Goal: Task Accomplishment & Management: Use online tool/utility

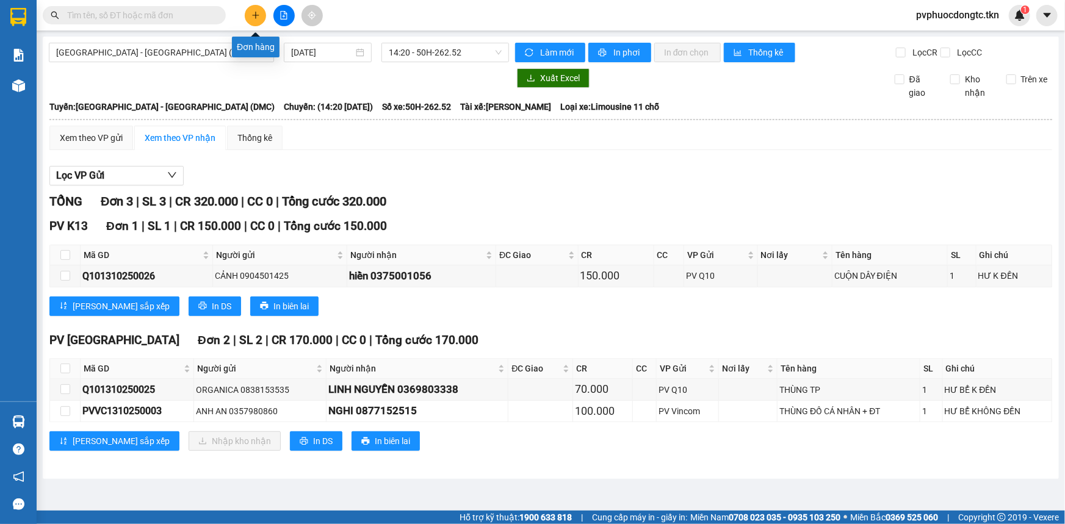
click at [252, 13] on icon "plus" at bounding box center [255, 15] width 9 height 9
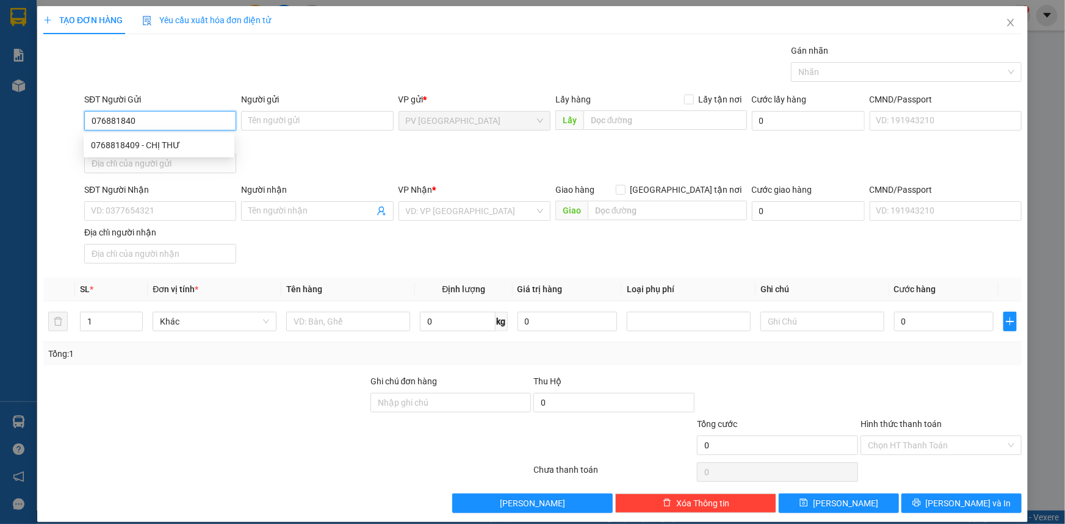
type input "0768818409"
click at [192, 139] on div "0768818409 - CHỊ THƯ" at bounding box center [159, 145] width 136 height 13
type input "CHỊ THƯ"
type input "0944442354"
type input "đệ"
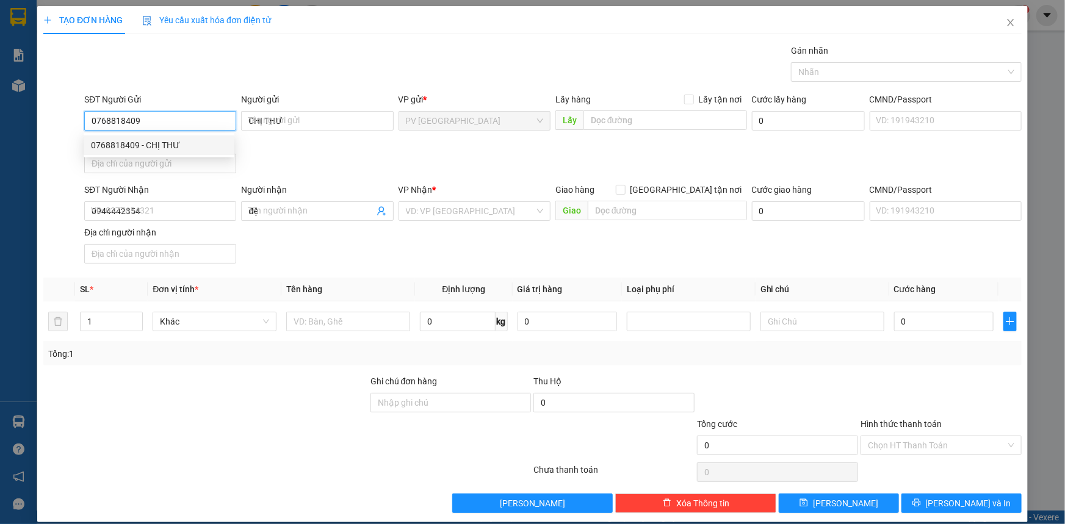
type input "20.000"
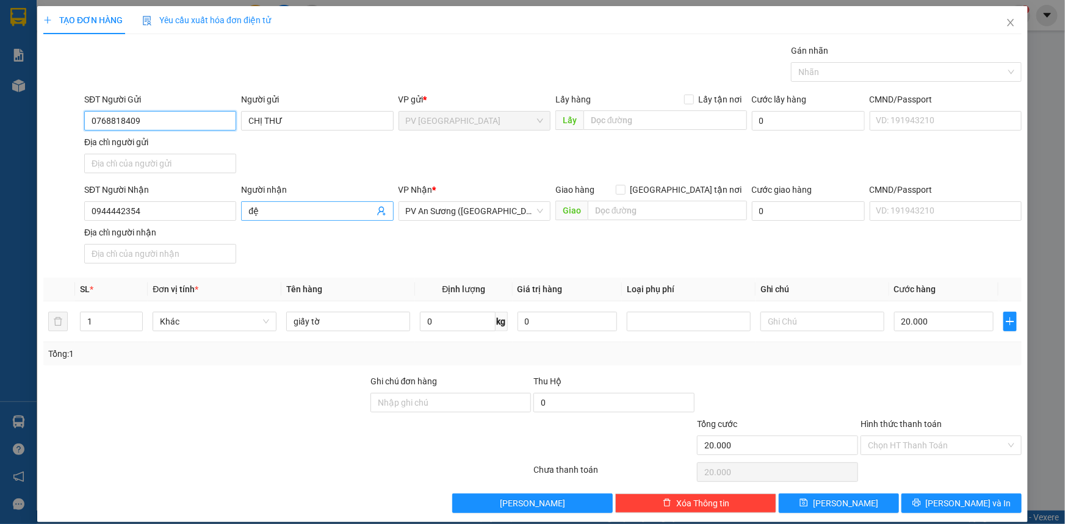
type input "0768818409"
click at [298, 208] on input "đệ" at bounding box center [310, 210] width 125 height 13
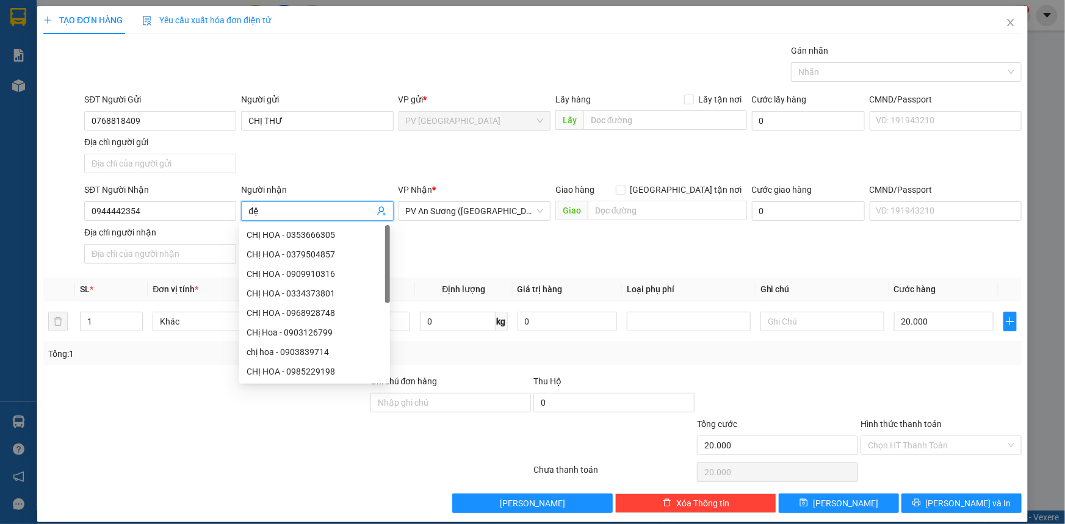
type input "đ"
drag, startPoint x: 192, startPoint y: 208, endPoint x: 181, endPoint y: 225, distance: 20.8
click at [181, 225] on div "SĐT Người Nhận 0944442 Người nhận Tên người nhận VP Nhận * PV An Sương ([GEOGRA…" at bounding box center [553, 225] width 942 height 85
type input "0"
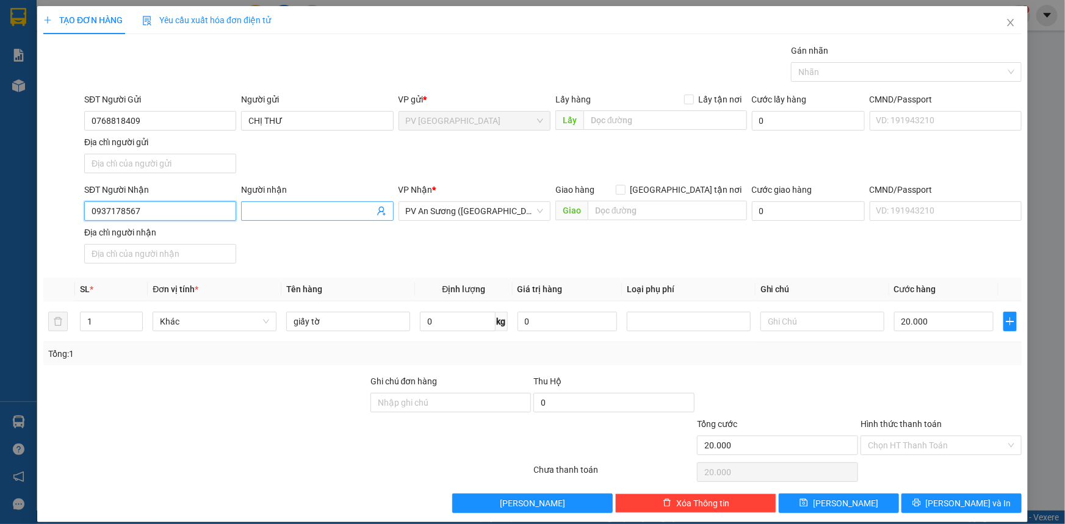
type input "0937178567"
click at [282, 208] on input "Người nhận" at bounding box center [310, 210] width 125 height 13
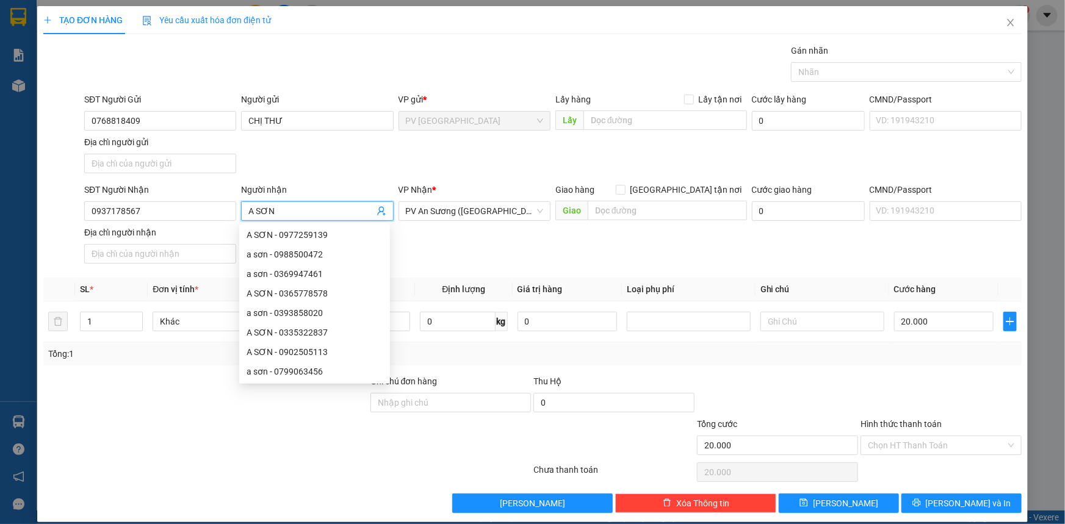
type input "A SƠN"
click at [879, 363] on div "Tổng: 1" at bounding box center [532, 353] width 978 height 23
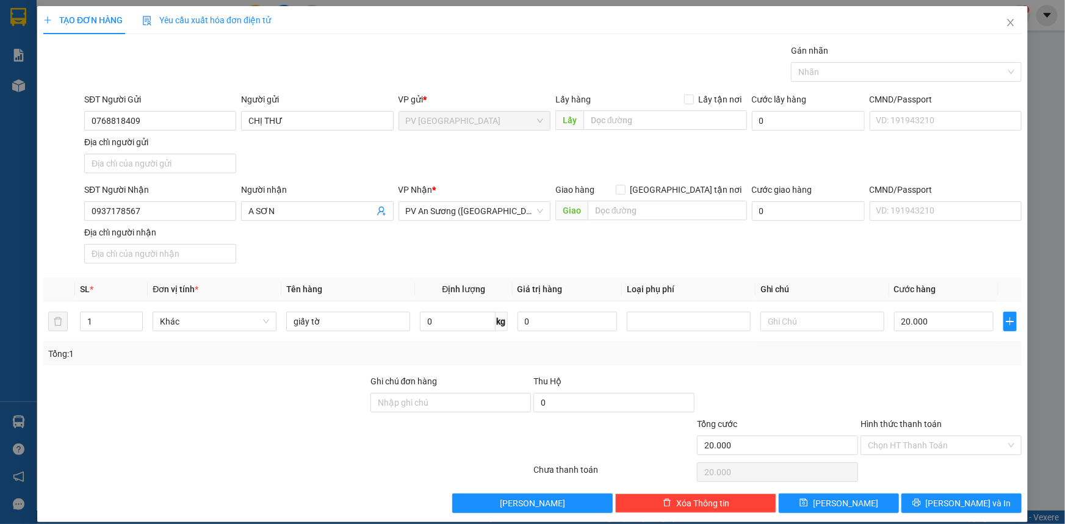
click at [902, 407] on div at bounding box center [941, 396] width 164 height 43
click at [905, 445] on input "Hình thức thanh toán" at bounding box center [937, 445] width 138 height 18
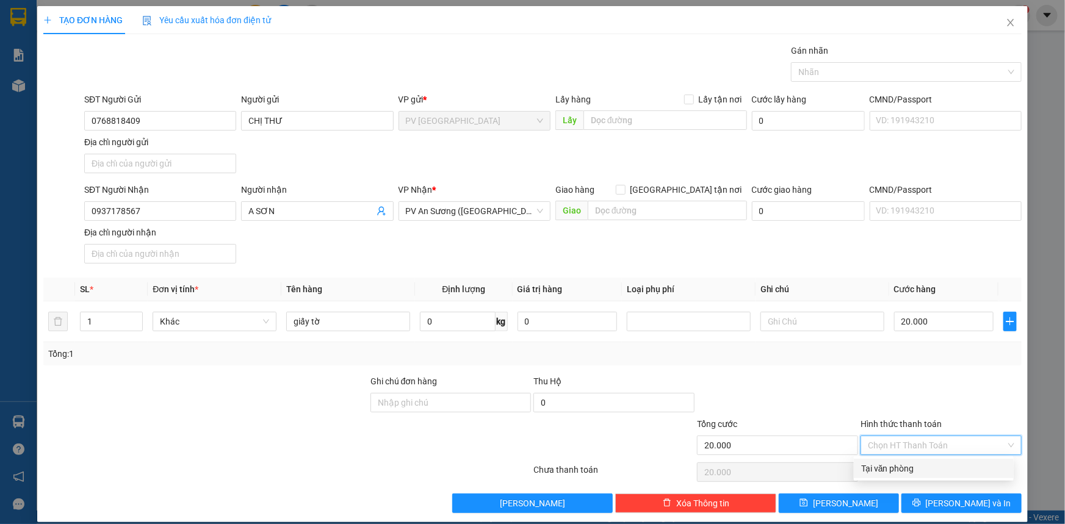
click at [911, 464] on div "Tại văn phòng" at bounding box center [933, 468] width 145 height 13
type input "0"
click at [923, 499] on button "[PERSON_NAME] và In" at bounding box center [961, 504] width 120 height 20
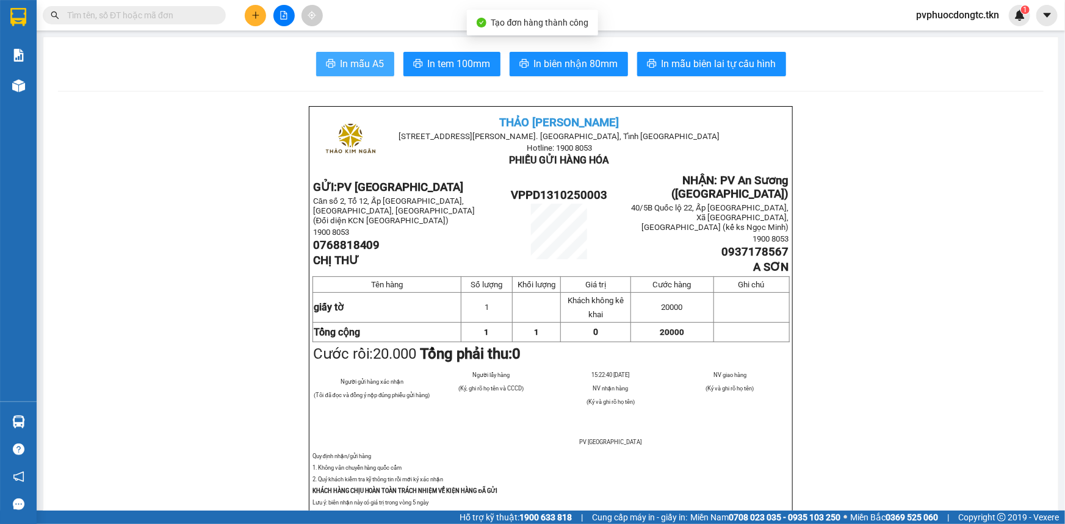
click at [372, 60] on span "In mẫu A5" at bounding box center [363, 63] width 44 height 15
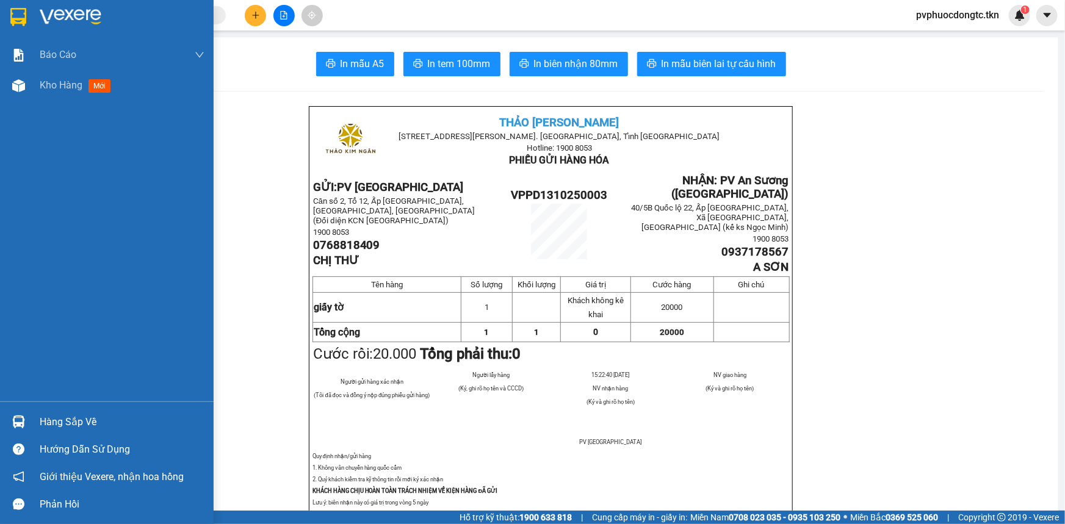
click at [81, 419] on div "Hàng sắp về" at bounding box center [122, 422] width 165 height 18
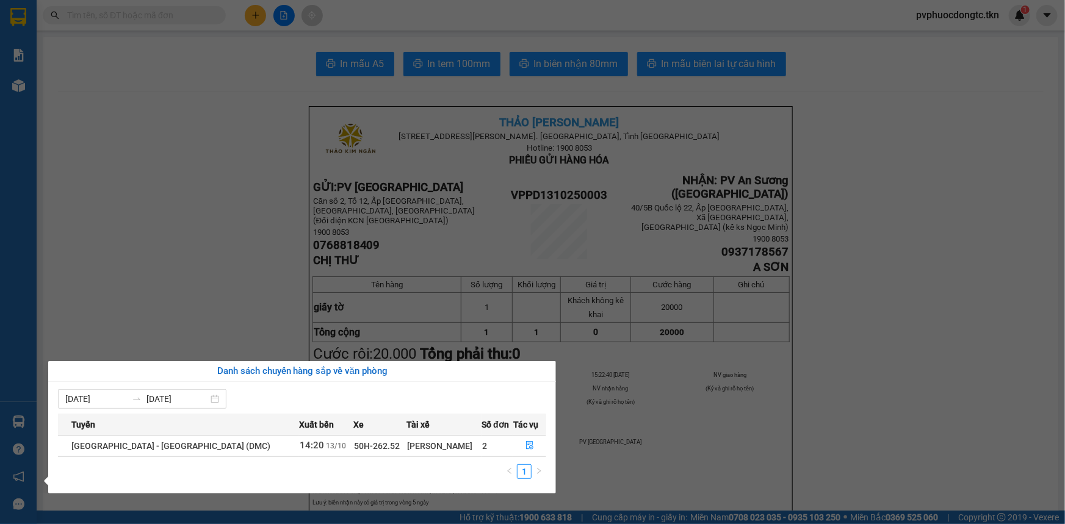
click at [209, 228] on section "Kết quả tìm kiếm ( 0 ) Bộ lọc No Data pvphuocdongtc.tkn 1 Báo cáo Mẫu 1: Báo cá…" at bounding box center [532, 262] width 1065 height 524
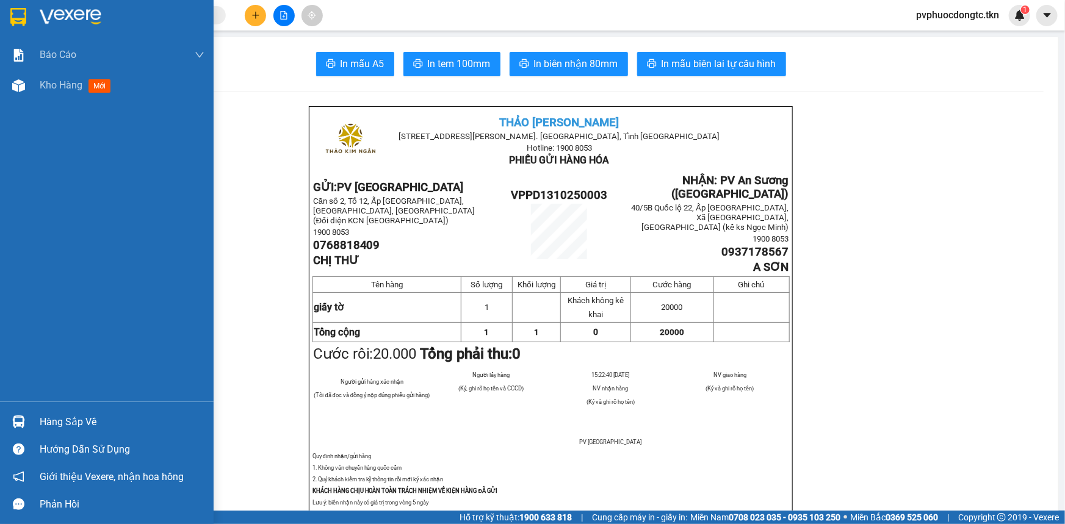
click at [56, 430] on div "Hàng sắp về" at bounding box center [122, 422] width 165 height 18
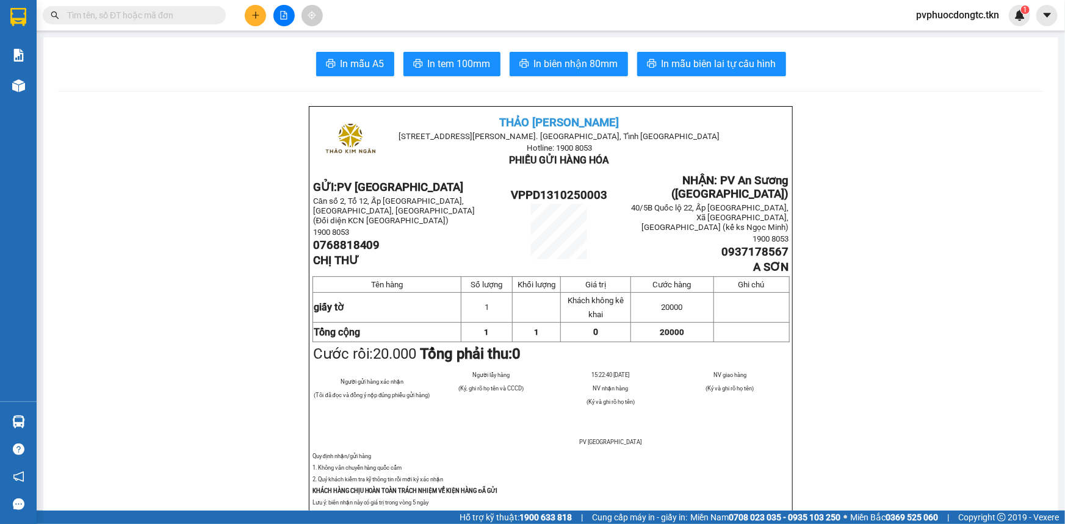
click at [176, 236] on section "Kết quả tìm kiếm ( 0 ) Bộ lọc No Data pvphuocdongtc.tkn 1 Báo cáo Mẫu 1: Báo cá…" at bounding box center [532, 262] width 1065 height 524
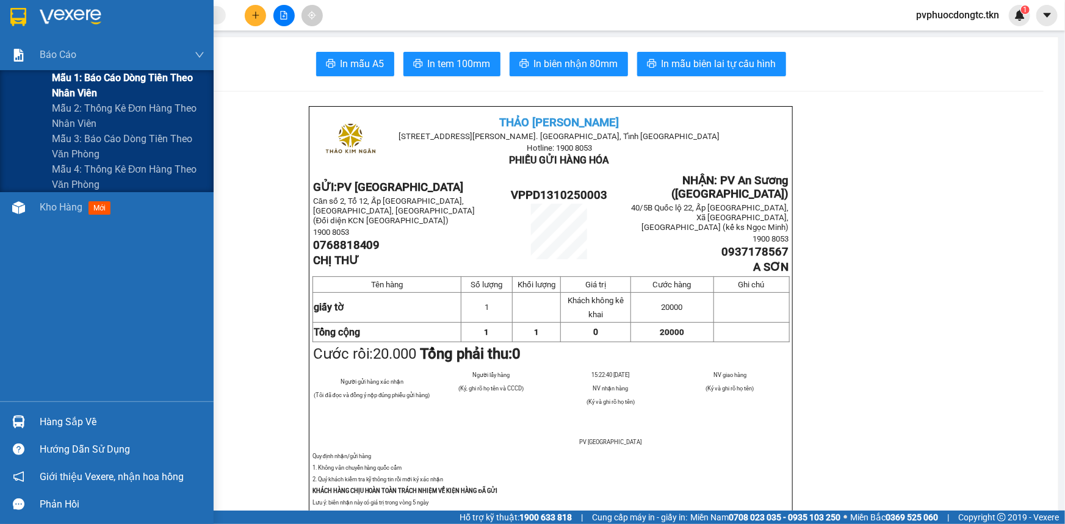
click at [126, 74] on span "Mẫu 1: Báo cáo dòng tiền theo nhân viên" at bounding box center [128, 85] width 153 height 31
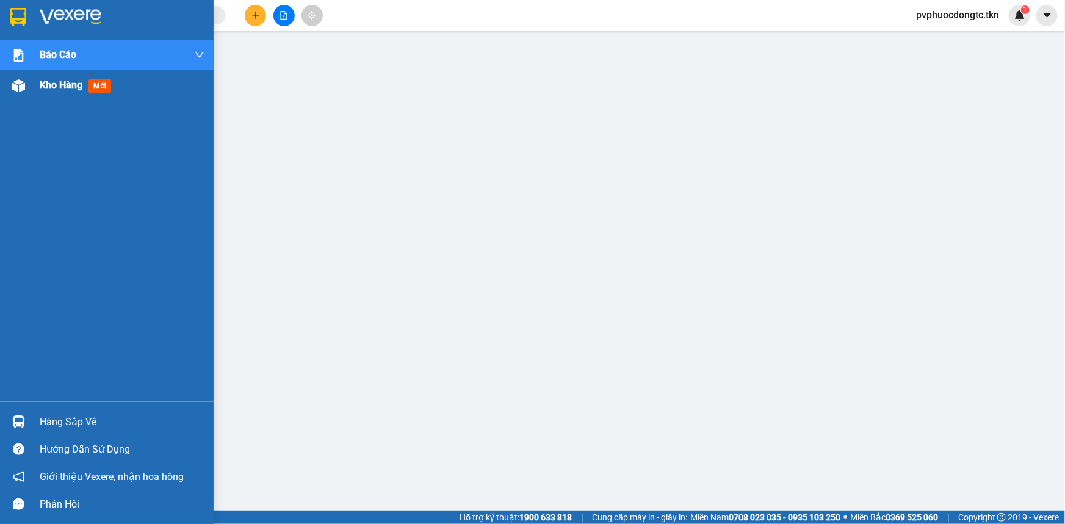
click at [64, 84] on span "Kho hàng" at bounding box center [61, 85] width 43 height 12
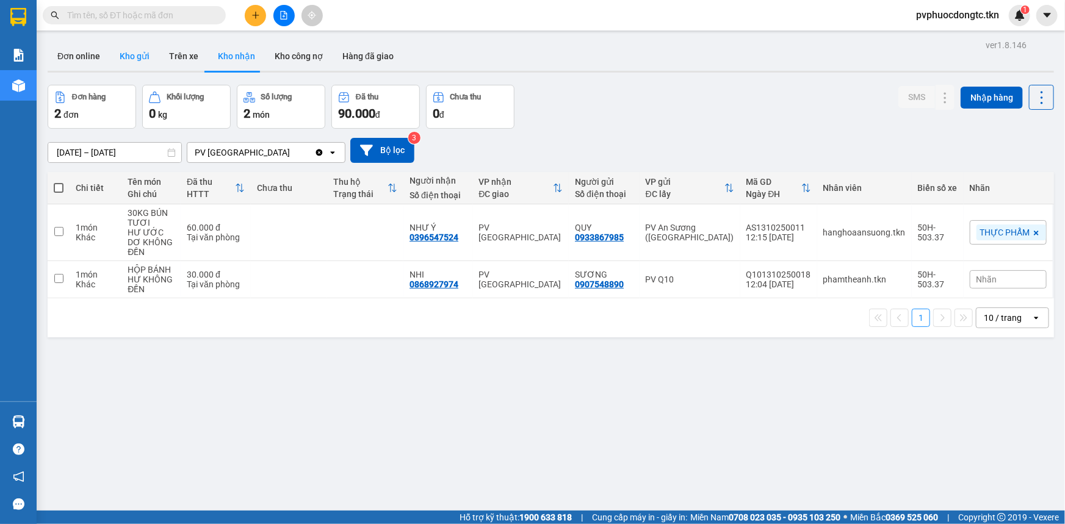
click at [142, 46] on button "Kho gửi" at bounding box center [134, 56] width 49 height 29
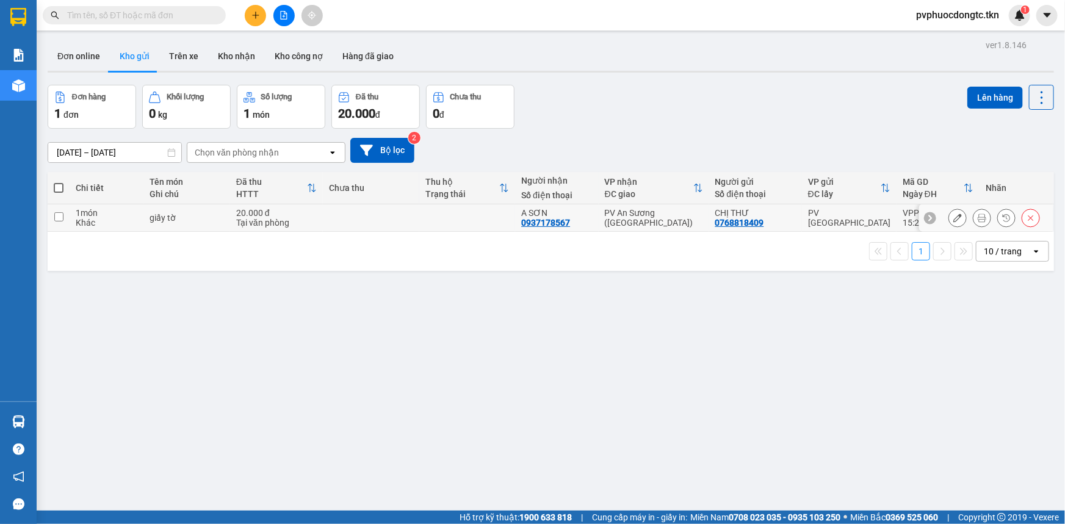
click at [294, 214] on div "20.000 đ" at bounding box center [276, 213] width 81 height 10
checkbox input "true"
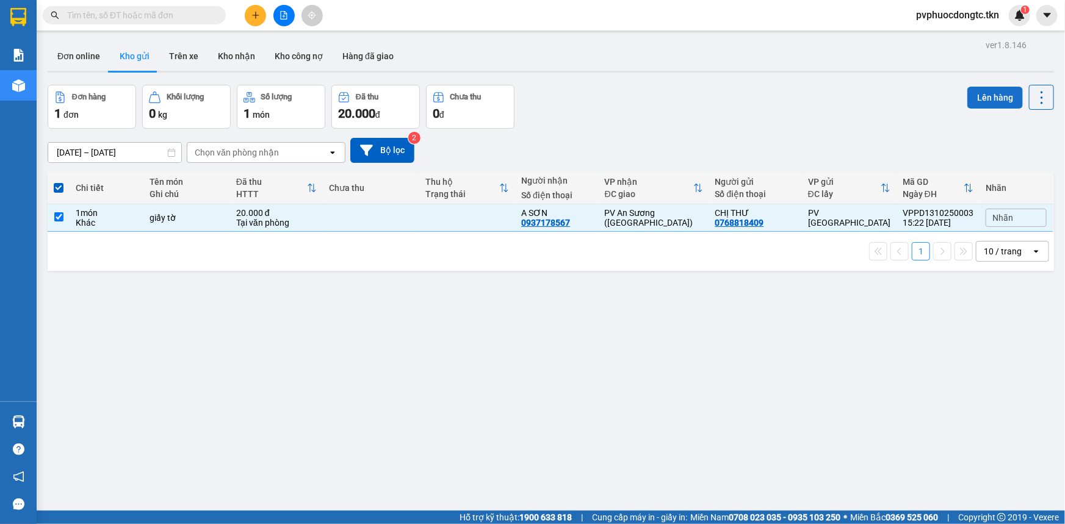
click at [1001, 97] on button "Lên hàng" at bounding box center [995, 98] width 56 height 22
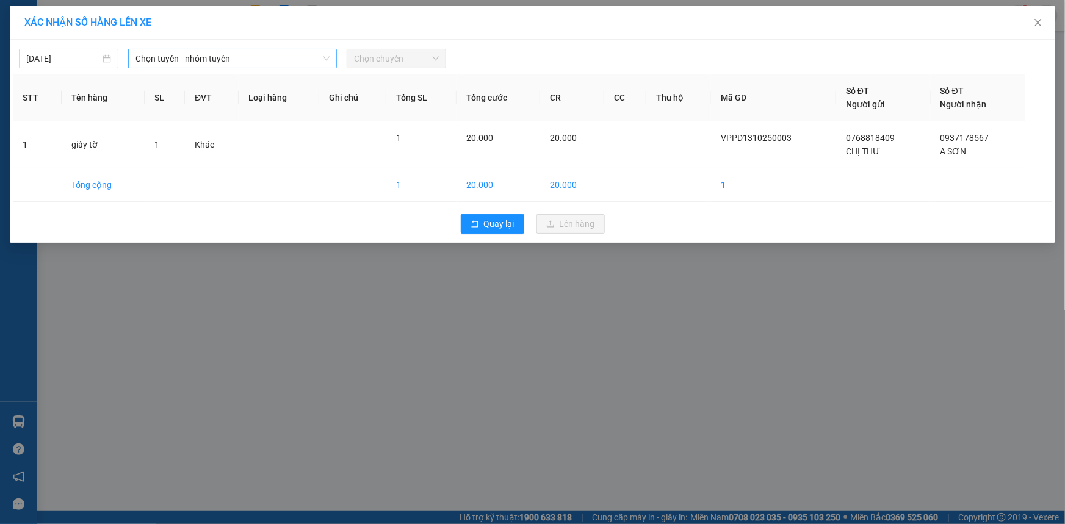
click at [203, 59] on span "Chọn tuyến - nhóm tuyến" at bounding box center [232, 58] width 194 height 18
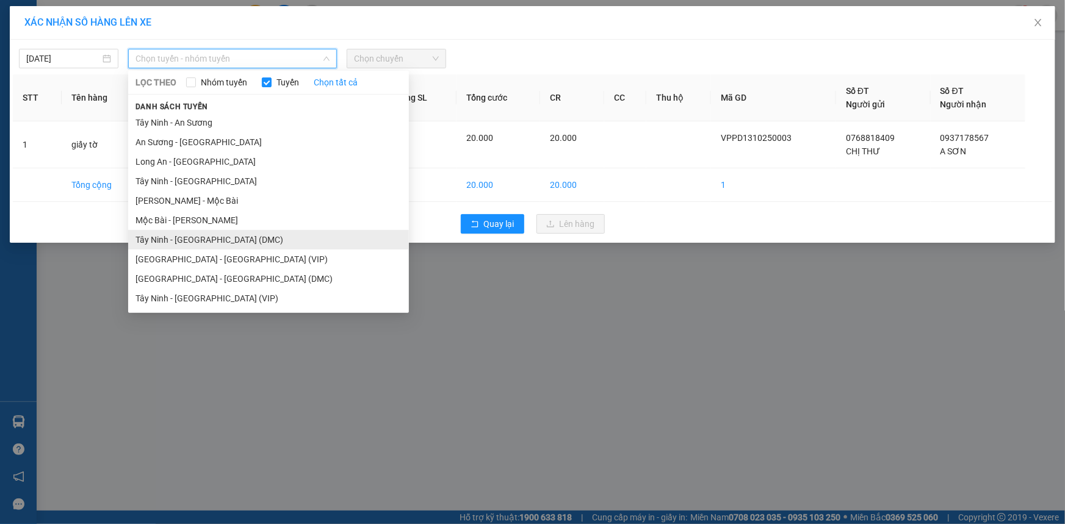
click at [219, 238] on li "Tây Ninh - [GEOGRAPHIC_DATA] (DMC)" at bounding box center [268, 240] width 281 height 20
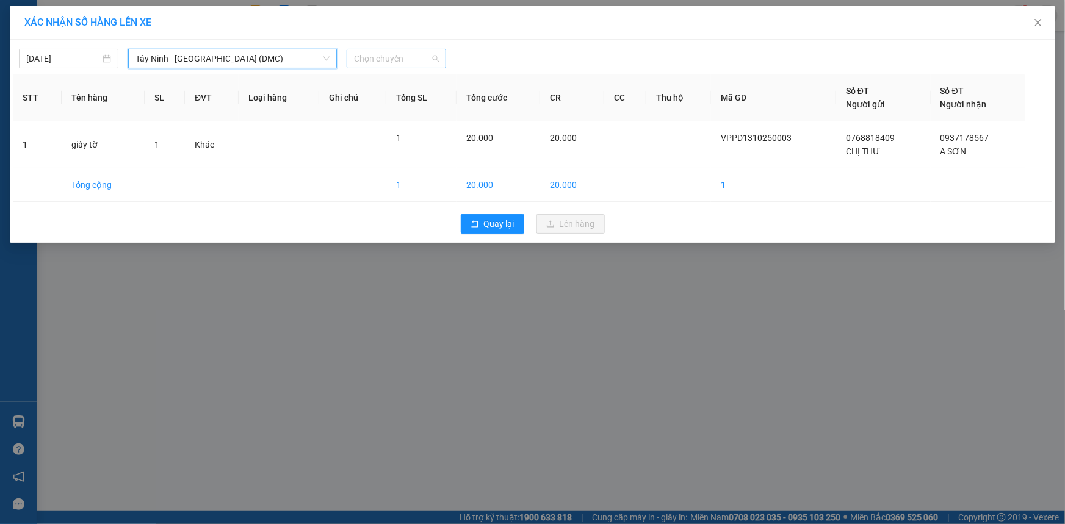
click at [413, 66] on span "Chọn chuyến" at bounding box center [396, 58] width 85 height 18
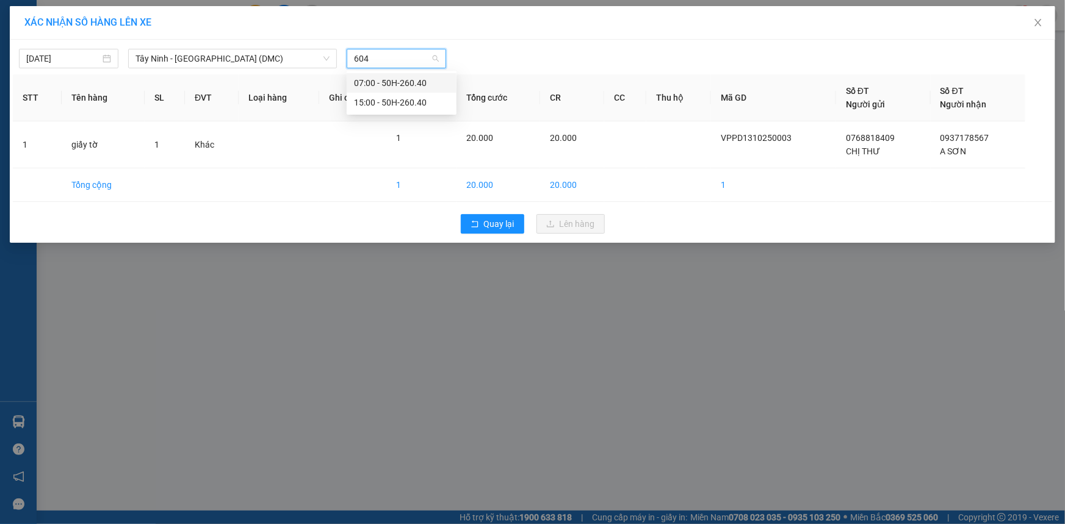
type input "6040"
click at [413, 106] on div "15:00 - 50H-260.40" at bounding box center [401, 102] width 95 height 13
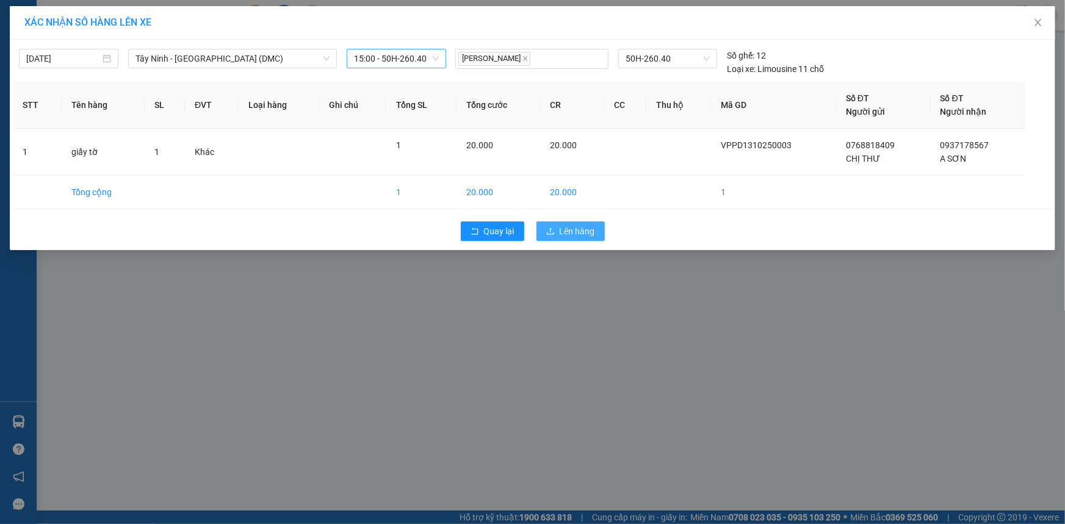
click at [552, 238] on button "Lên hàng" at bounding box center [570, 232] width 68 height 20
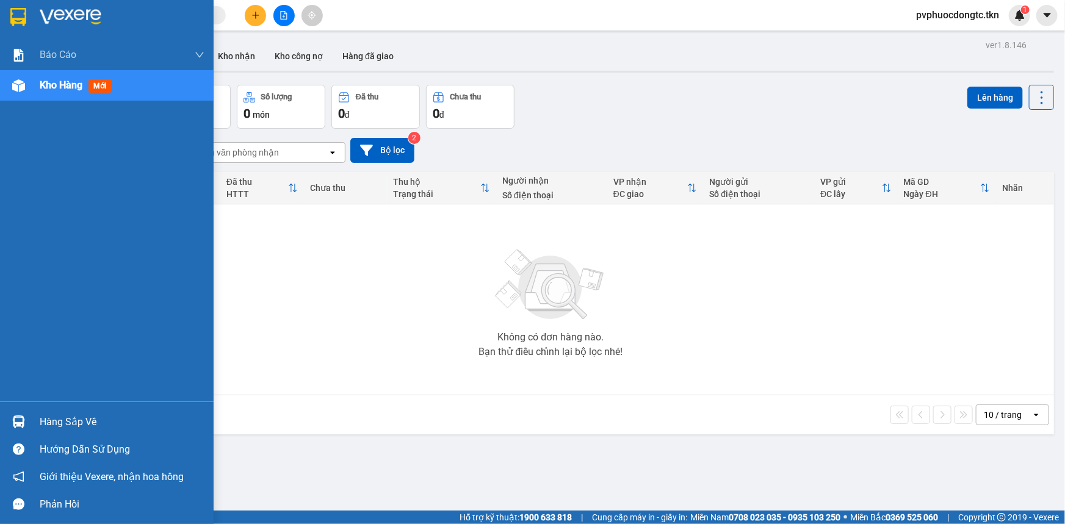
click at [73, 425] on div "Hàng sắp về" at bounding box center [122, 422] width 165 height 18
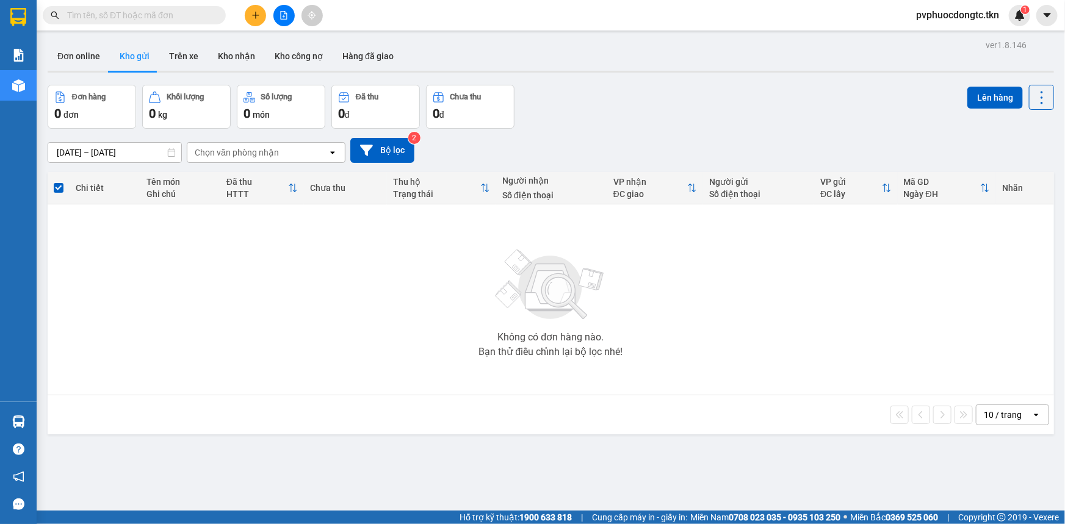
click at [348, 229] on section "Kết quả tìm kiếm ( 0 ) Bộ lọc No Data pvphuocdongtc.tkn 1 Báo cáo Mẫu 1: Báo cá…" at bounding box center [532, 262] width 1065 height 524
click at [229, 45] on button "Kho nhận" at bounding box center [236, 56] width 57 height 29
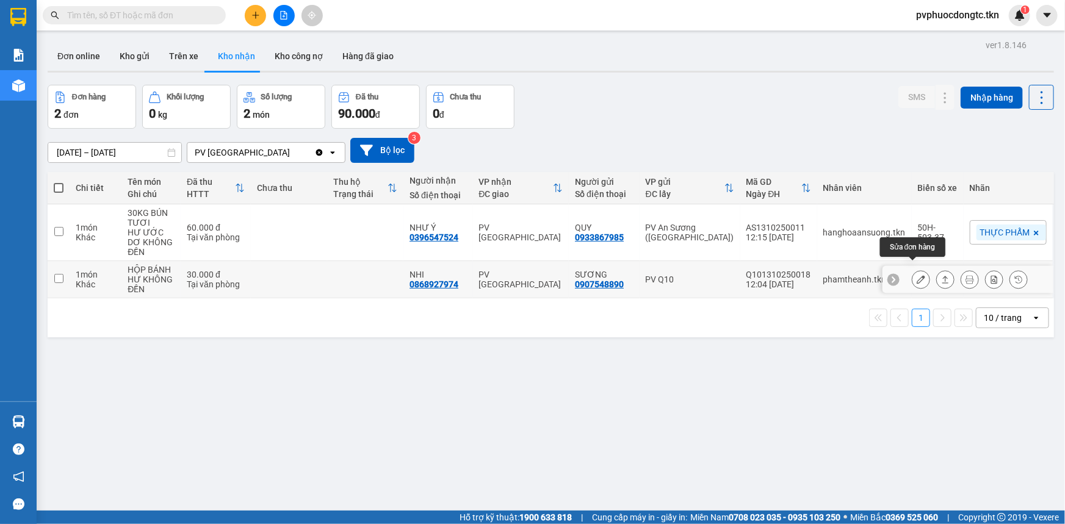
click at [917, 275] on icon at bounding box center [921, 279] width 9 height 9
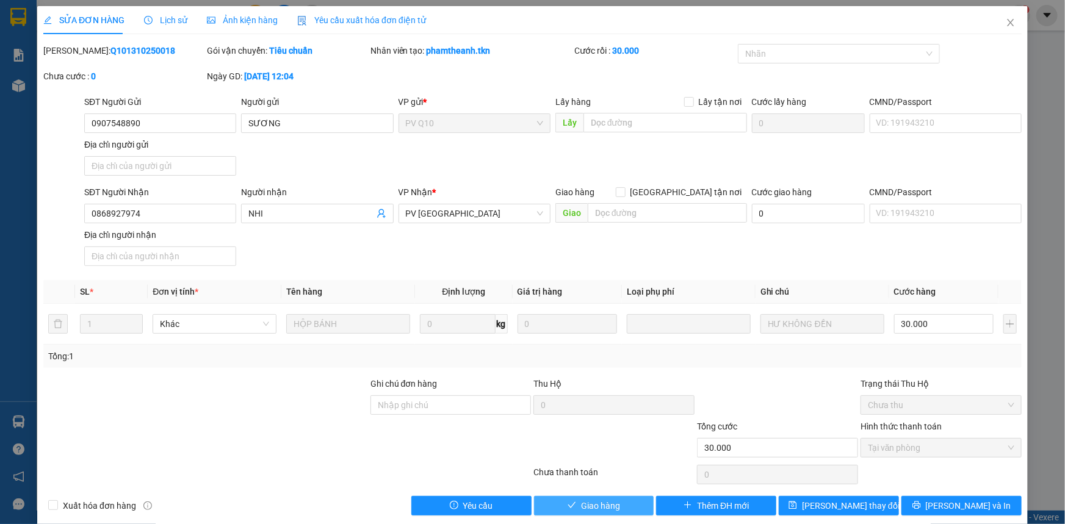
click at [579, 496] on button "Giao hàng" at bounding box center [594, 506] width 120 height 20
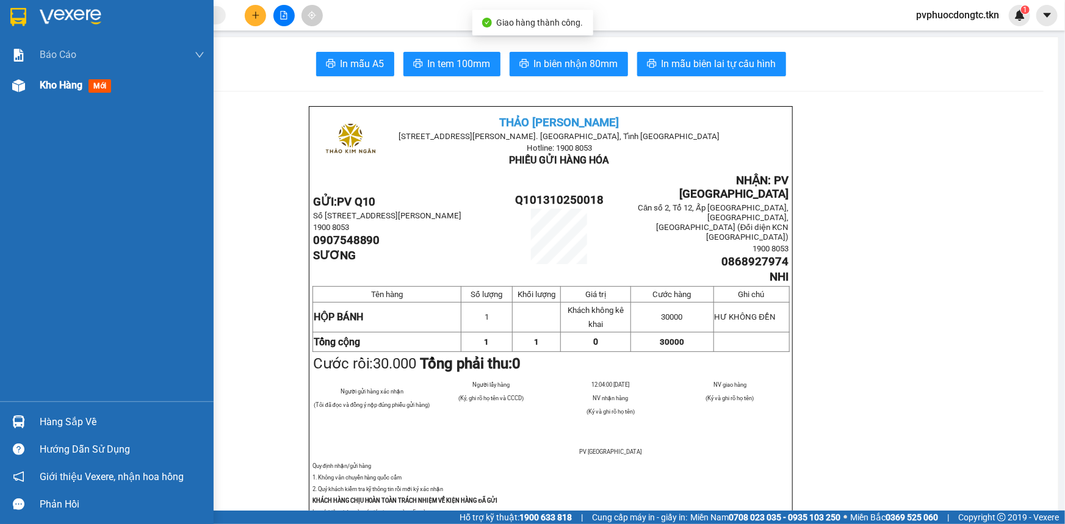
click at [55, 85] on span "Kho hàng" at bounding box center [61, 85] width 43 height 12
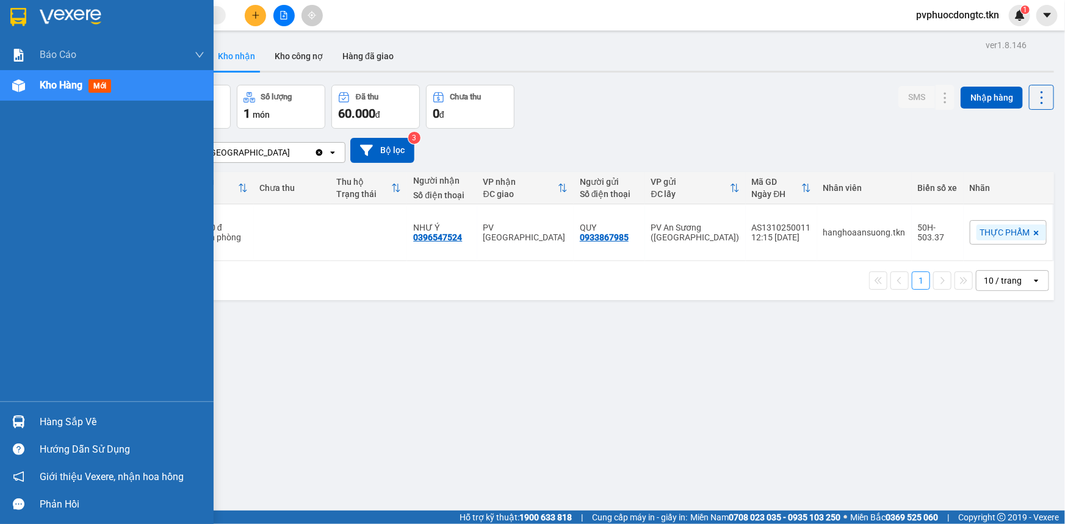
click at [35, 414] on div "Hàng sắp về" at bounding box center [107, 421] width 214 height 27
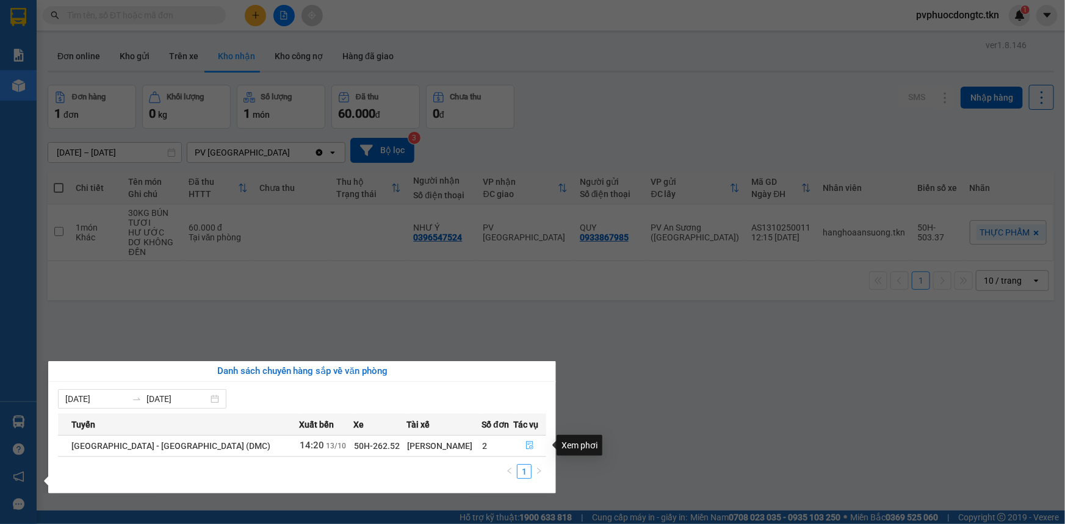
click at [519, 452] on button "button" at bounding box center [530, 446] width 32 height 20
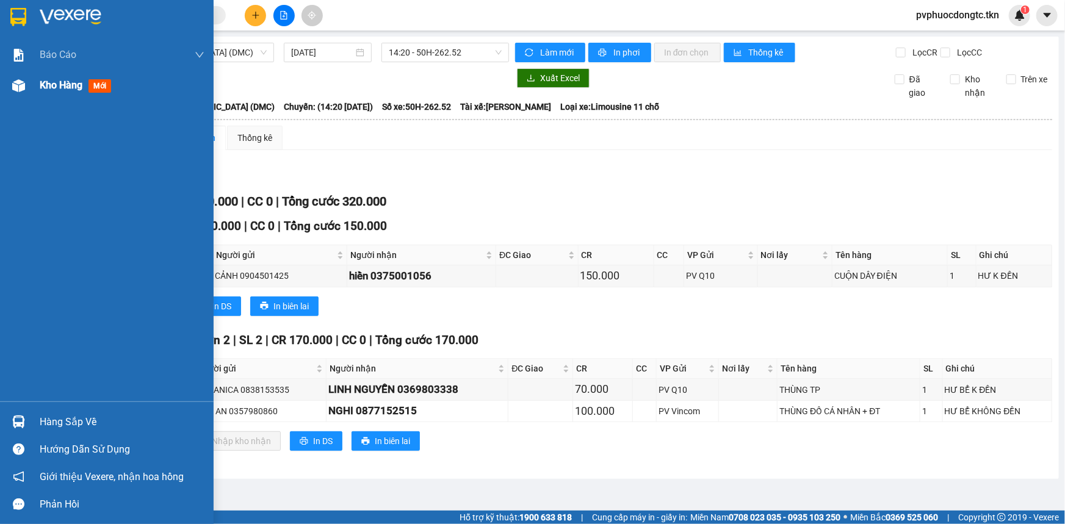
click at [63, 89] on span "Kho hàng" at bounding box center [61, 85] width 43 height 12
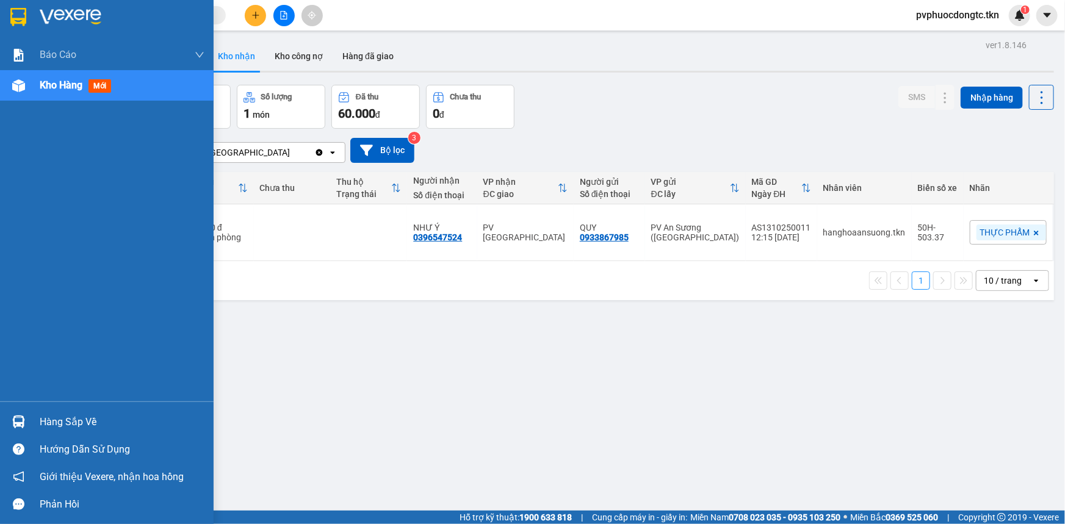
click at [81, 415] on div "Hàng sắp về" at bounding box center [122, 422] width 165 height 18
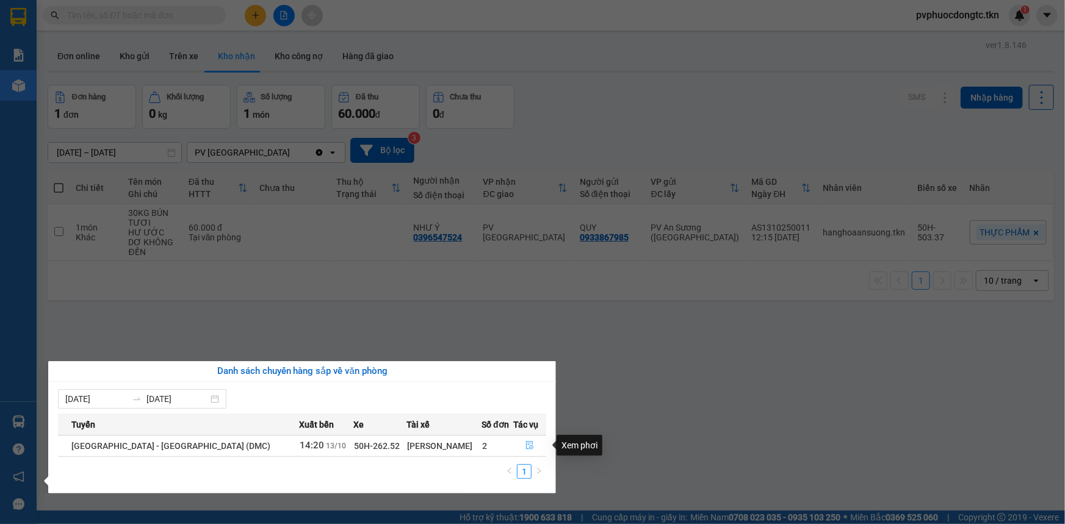
click at [528, 450] on span "file-done" at bounding box center [530, 446] width 9 height 10
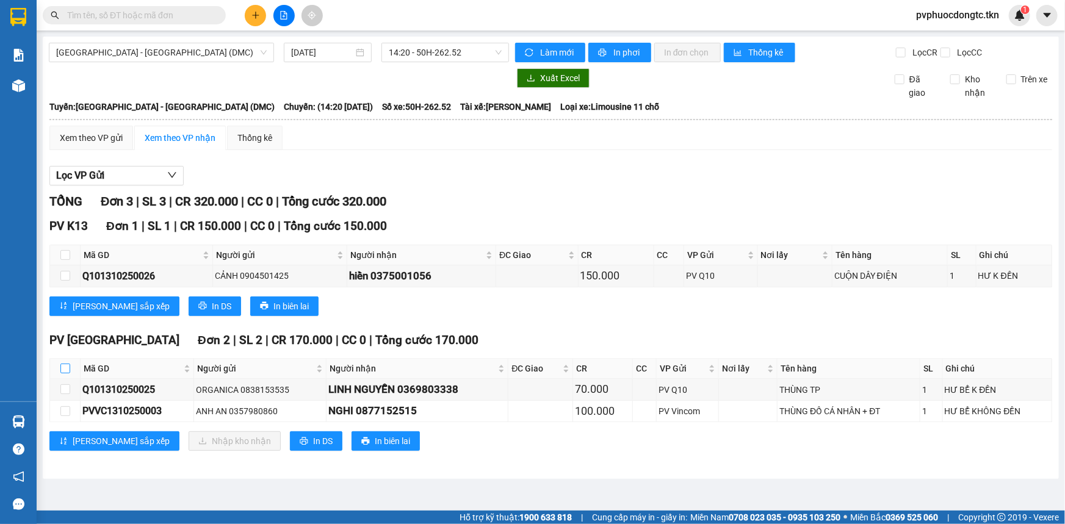
click at [67, 369] on input "checkbox" at bounding box center [65, 369] width 10 height 10
checkbox input "true"
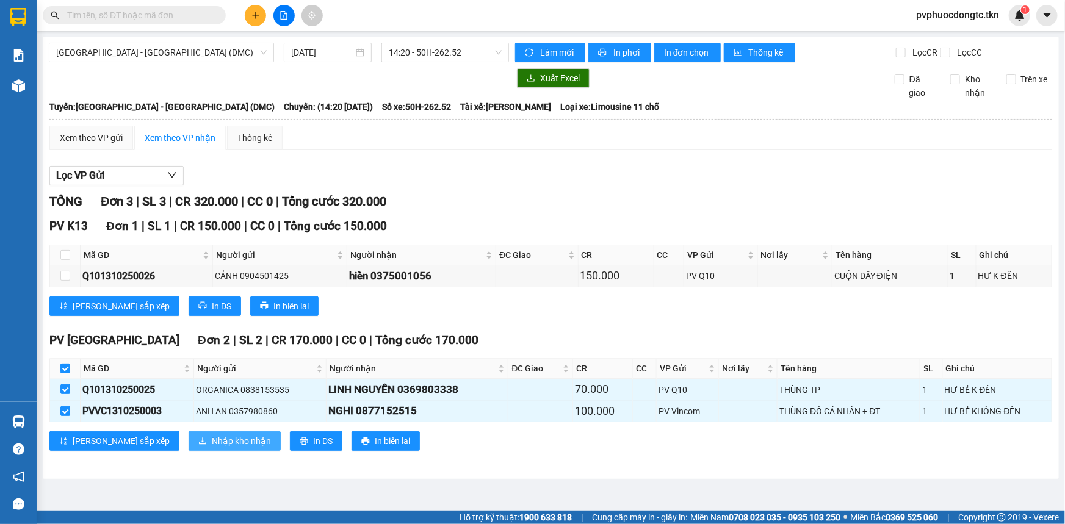
click at [189, 439] on button "Nhập kho nhận" at bounding box center [235, 442] width 92 height 20
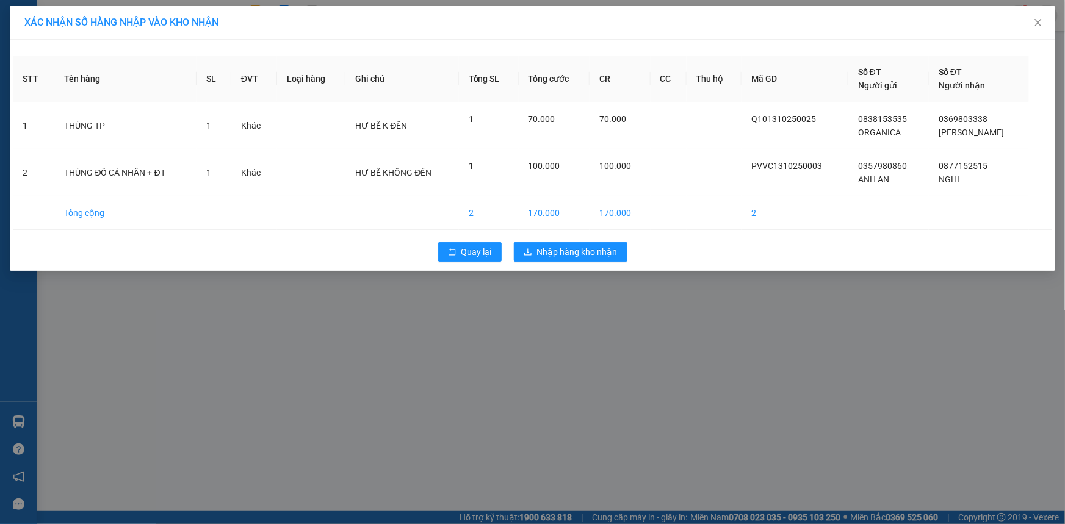
click at [558, 239] on div "Quay lại Nhập hàng kho nhận" at bounding box center [532, 252] width 1039 height 32
click at [564, 254] on span "Nhập hàng kho nhận" at bounding box center [577, 251] width 81 height 13
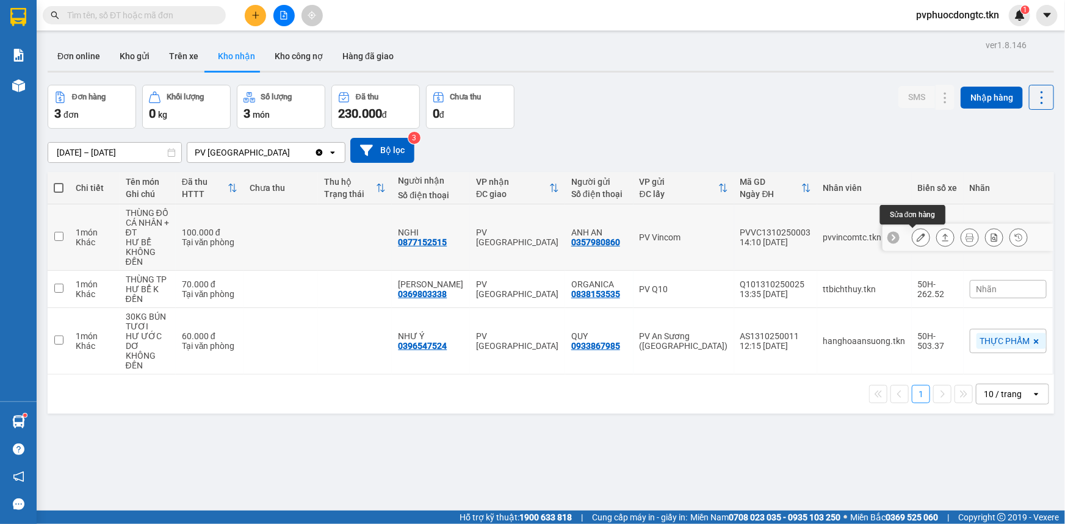
click at [917, 236] on icon at bounding box center [921, 237] width 9 height 9
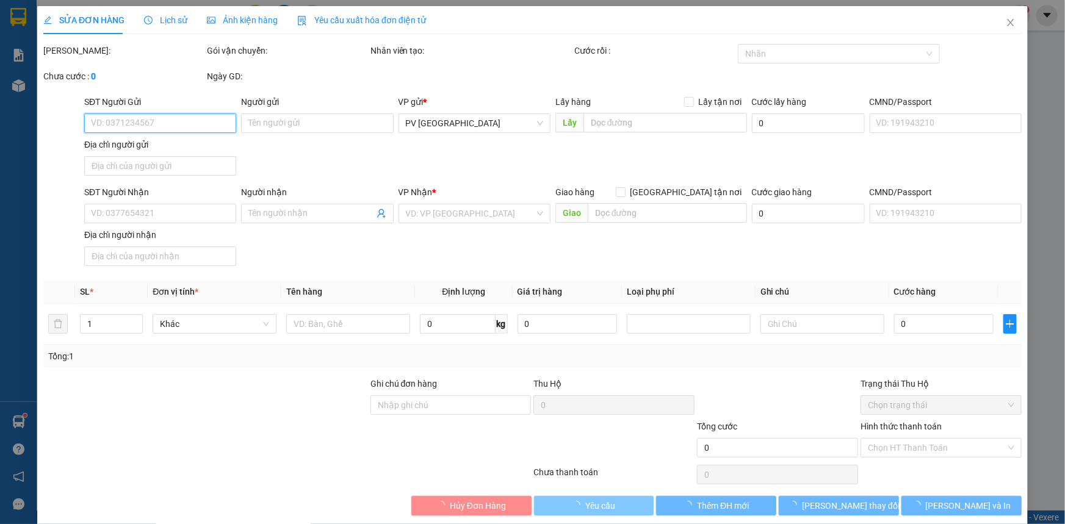
type input "0357980860"
type input "ANH AN"
type input "0877152515"
type input "NGHI"
type input "100.000"
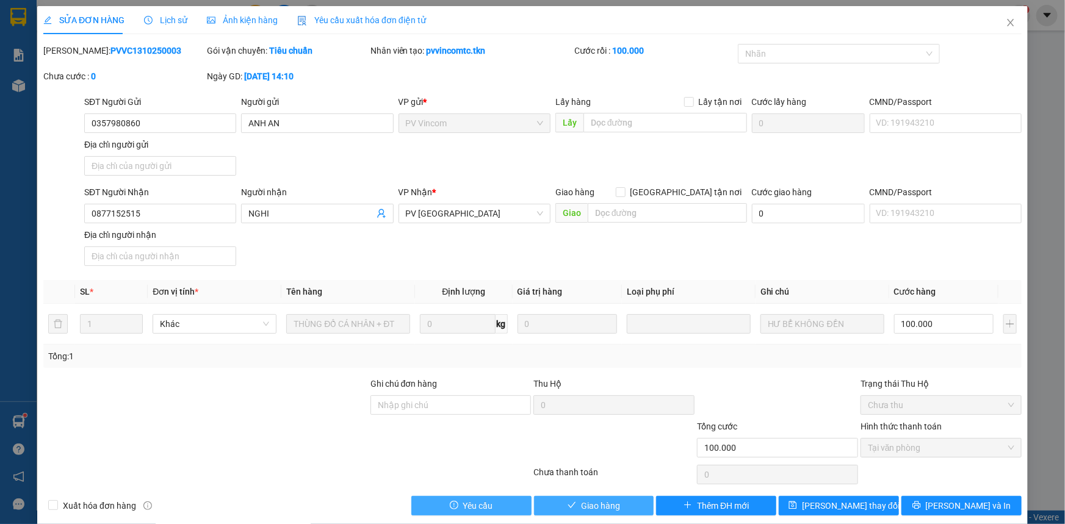
click at [606, 504] on span "Giao hàng" at bounding box center [600, 505] width 39 height 13
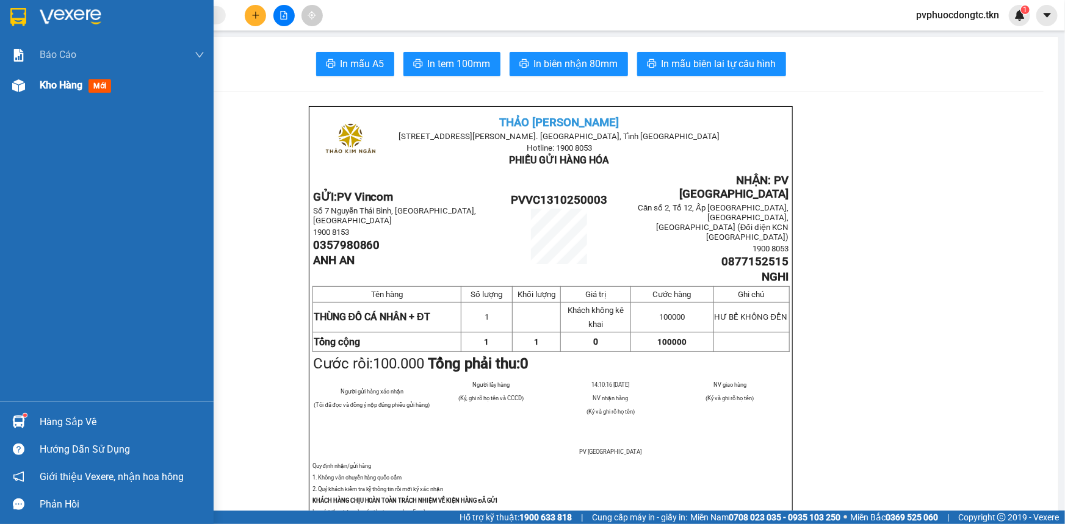
click at [49, 81] on span "Kho hàng" at bounding box center [61, 85] width 43 height 12
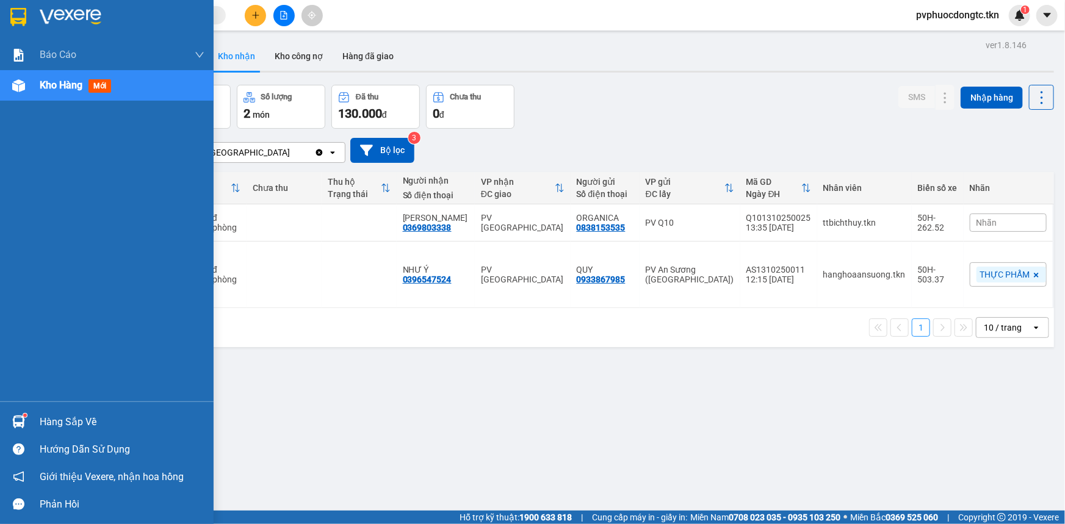
click at [56, 427] on div "Hàng sắp về" at bounding box center [122, 422] width 165 height 18
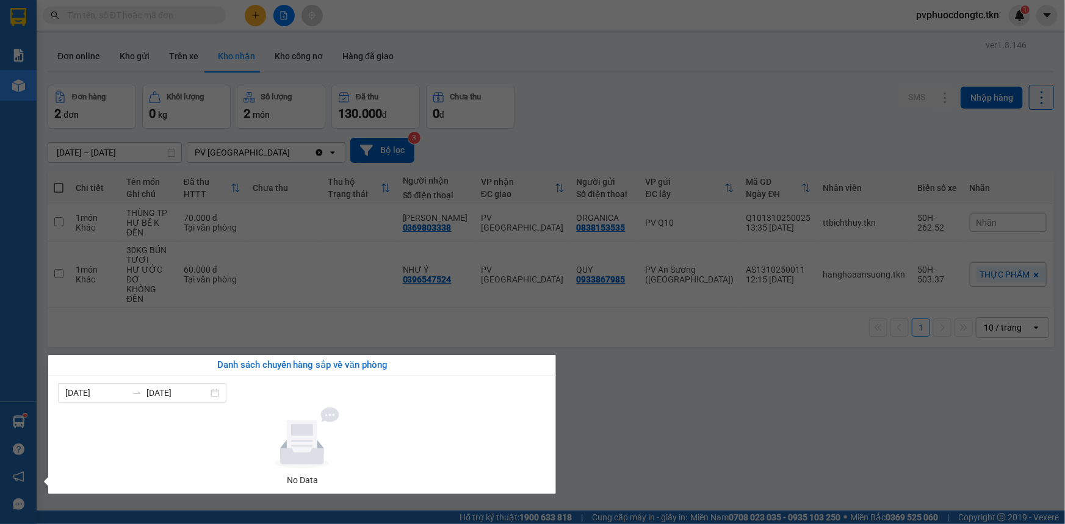
click at [632, 387] on section "Kết quả tìm kiếm ( 0 ) Bộ lọc No Data pvphuocdongtc.tkn 1 Báo cáo Mẫu 1: Báo cá…" at bounding box center [532, 262] width 1065 height 524
